Goal: Transaction & Acquisition: Purchase product/service

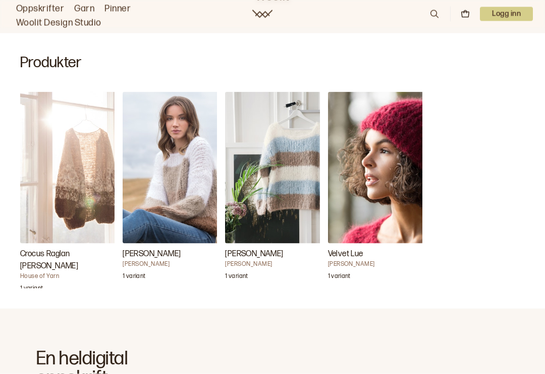
scroll to position [318, 0]
click at [306, 146] on img "Kari Genser" at bounding box center [275, 166] width 101 height 151
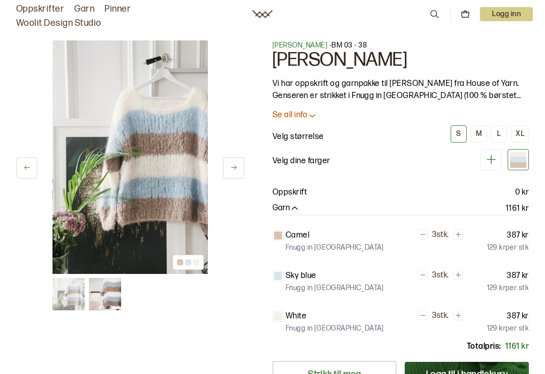
click at [242, 164] on button at bounding box center [233, 167] width 21 height 21
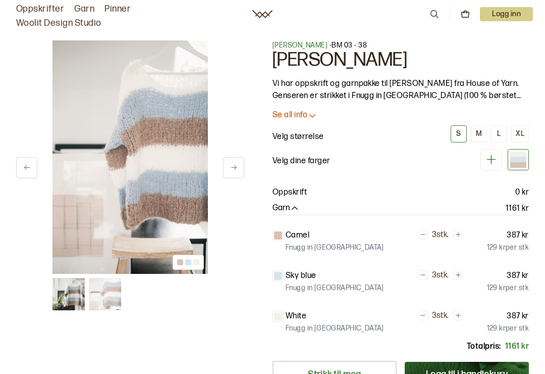
click at [247, 160] on div "2 av 2 2 av 2 [PERSON_NAME] - BM 03 - 38 [PERSON_NAME] Vi har oppskrift og garn…" at bounding box center [272, 287] width 545 height 534
click at [244, 161] on button at bounding box center [233, 167] width 21 height 21
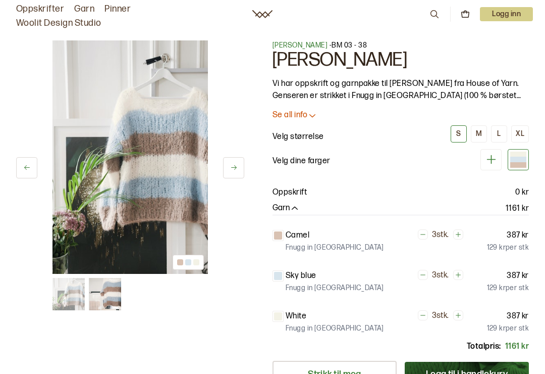
click at [243, 161] on button at bounding box center [233, 167] width 21 height 21
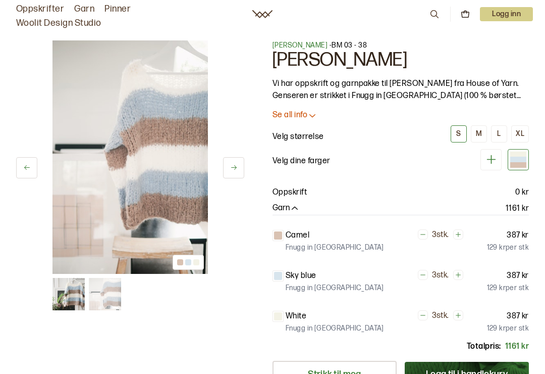
click at [255, 164] on div "2 av 2 2 av 2 [PERSON_NAME] - BM 03 - 38 [PERSON_NAME] Vi har oppskrift og garn…" at bounding box center [272, 287] width 545 height 534
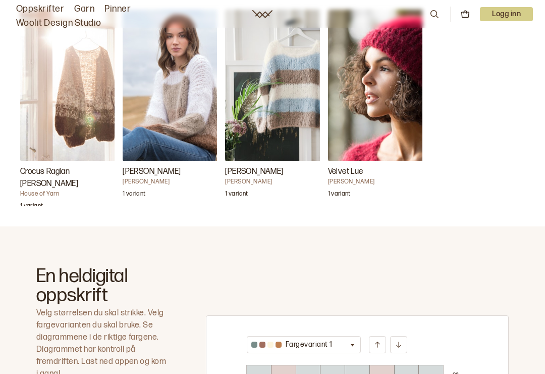
scroll to position [396, 0]
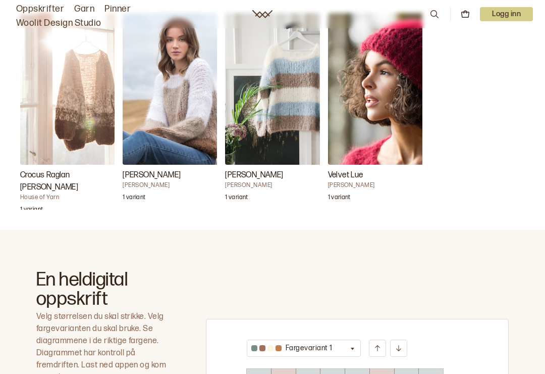
click at [400, 82] on img "Velvet Lue" at bounding box center [378, 88] width 101 height 151
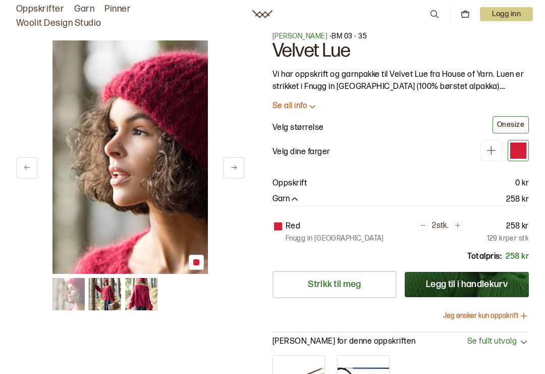
scroll to position [7, 0]
